Goal: Information Seeking & Learning: Learn about a topic

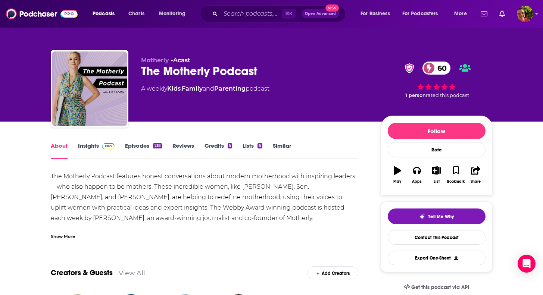
click at [85, 144] on link "Insights" at bounding box center [96, 150] width 37 height 17
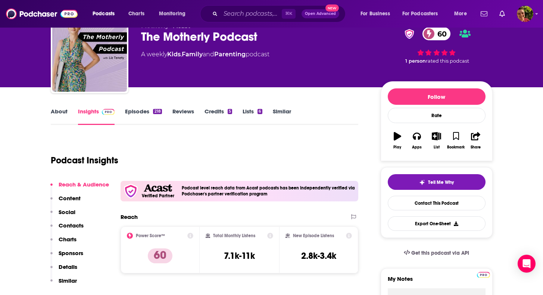
scroll to position [27, 0]
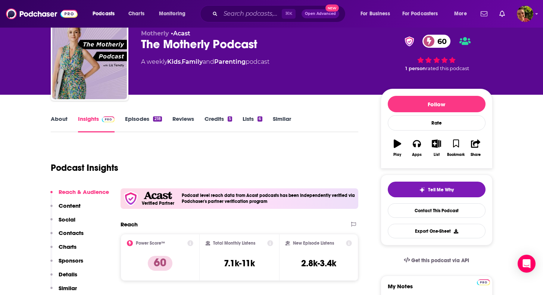
click at [227, 51] on div "The Motherly Podcast 60" at bounding box center [255, 44] width 228 height 15
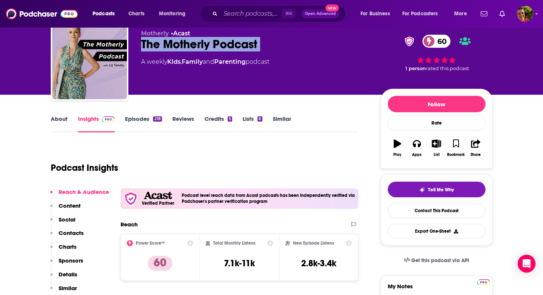
click at [227, 51] on div "The Motherly Podcast 60" at bounding box center [255, 44] width 228 height 15
copy div "The Motherly Podcast 60"
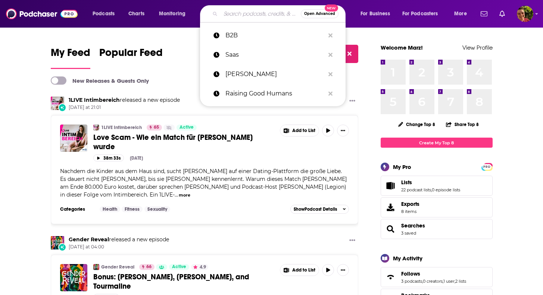
click at [223, 16] on input "Search podcasts, credits, & more..." at bounding box center [261, 14] width 80 height 12
click at [237, 17] on input "Search podcasts, credits, & more..." at bounding box center [261, 14] width 80 height 12
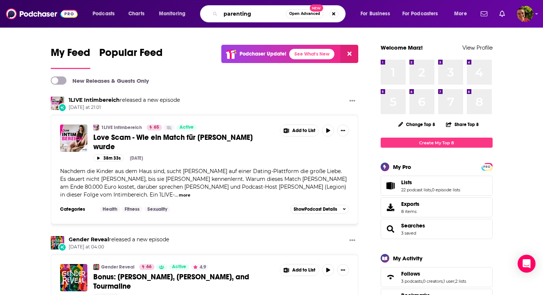
type input "parenting"
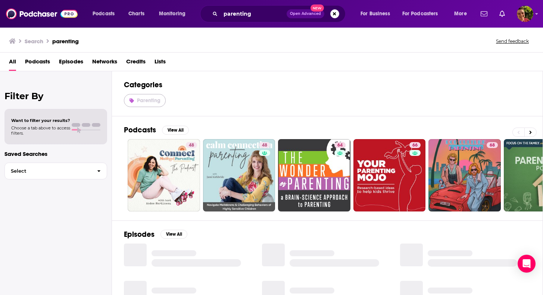
click at [150, 99] on span "Parenting" at bounding box center [149, 100] width 24 height 6
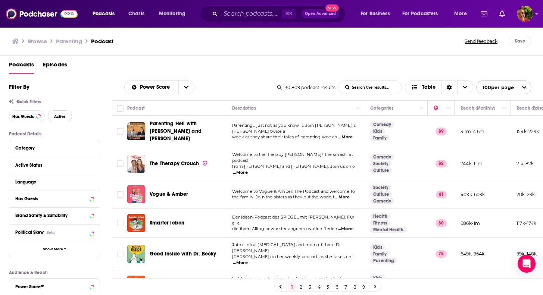
click at [63, 112] on button "Active" at bounding box center [60, 116] width 24 height 12
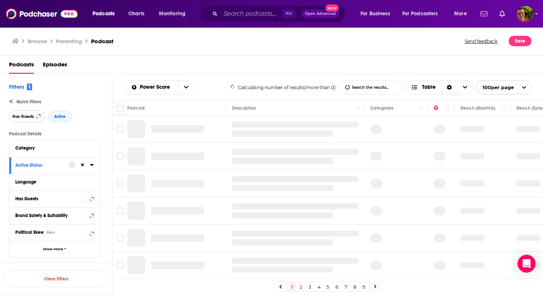
click at [28, 115] on span "Has Guests" at bounding box center [23, 117] width 22 height 4
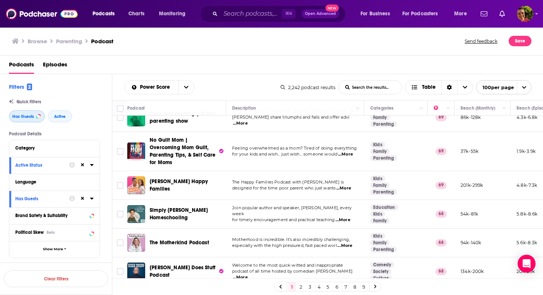
scroll to position [770, 0]
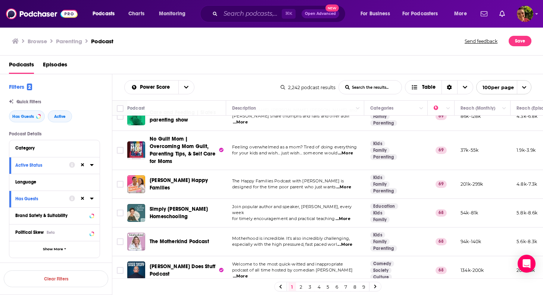
click at [3, 152] on div "Filters 2 Quick Filters Has Guests Active Podcast Details Category Active Statu…" at bounding box center [56, 245] width 112 height 325
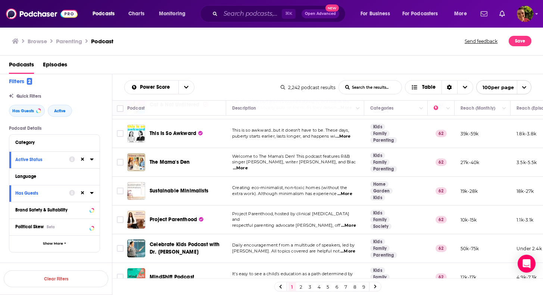
scroll to position [1956, 0]
